Goal: Browse casually

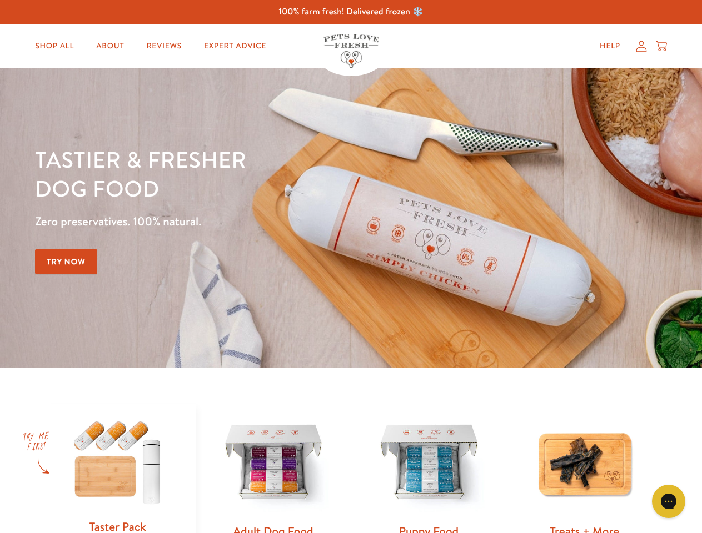
click at [351, 267] on div "Tastier & fresher dog food Zero preservatives. 100% natural. Try Now" at bounding box center [245, 218] width 421 height 147
click at [668, 502] on icon "Gorgias live chat" at bounding box center [668, 501] width 11 height 11
